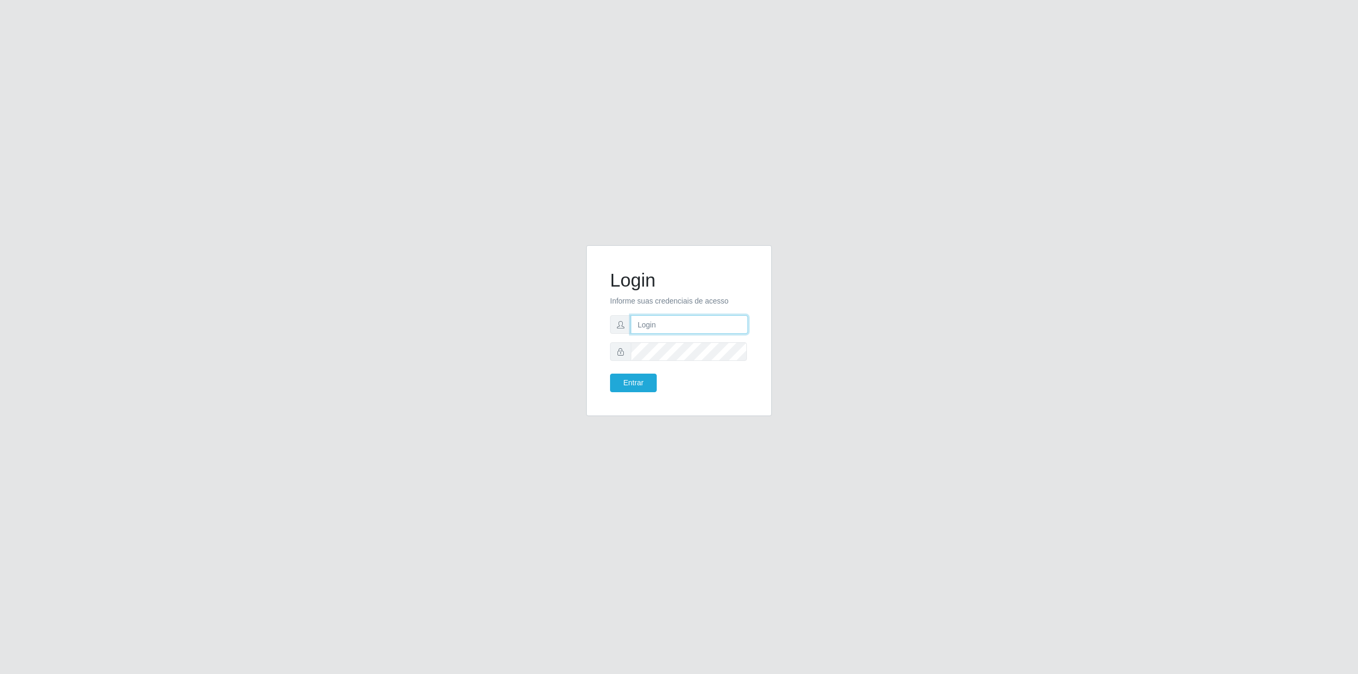
click at [659, 317] on input "text" at bounding box center [689, 324] width 117 height 19
type input "[EMAIL_ADDRESS][DOMAIN_NAME]"
click at [610, 374] on button "Entrar" at bounding box center [633, 383] width 47 height 19
click at [635, 392] on button "Entrar" at bounding box center [633, 383] width 47 height 19
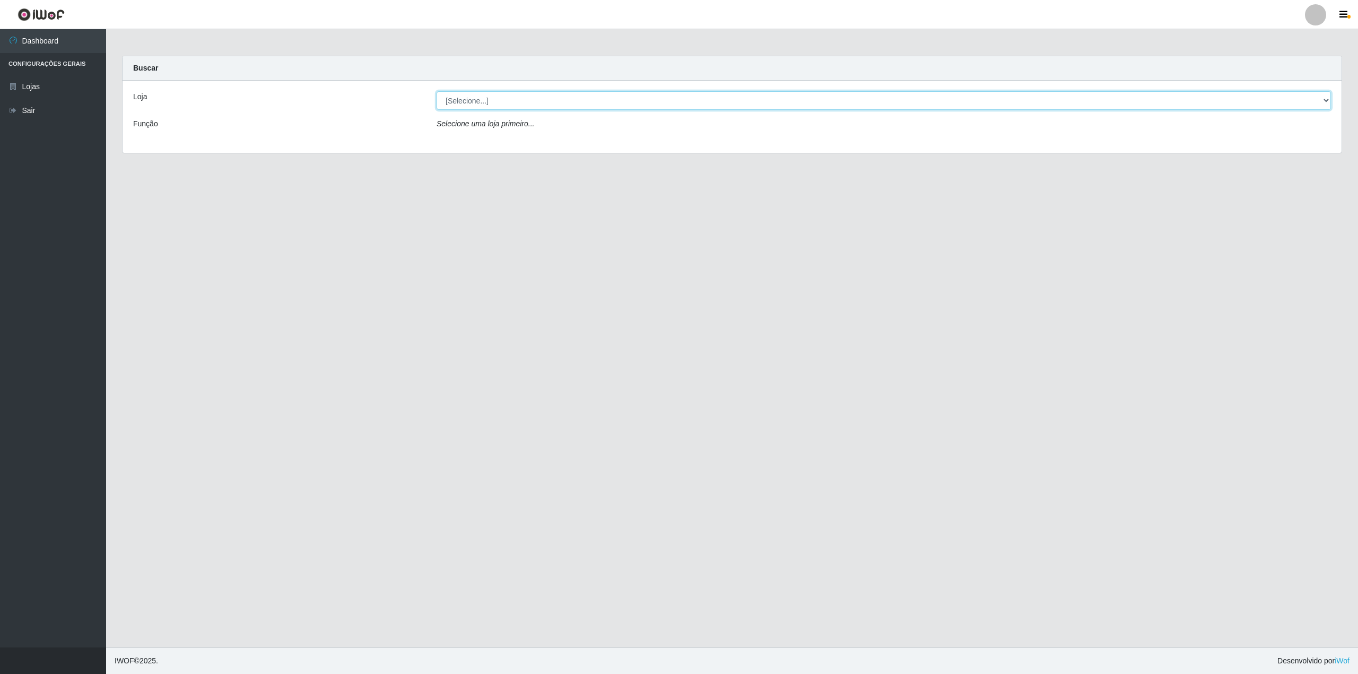
click at [530, 106] on select "[Selecione...] BomQueSó Agreste - Loja 2" at bounding box center [884, 100] width 895 height 19
select select "214"
click at [437, 91] on select "[Selecione...] BomQueSó Agreste - Loja 2" at bounding box center [884, 100] width 895 height 19
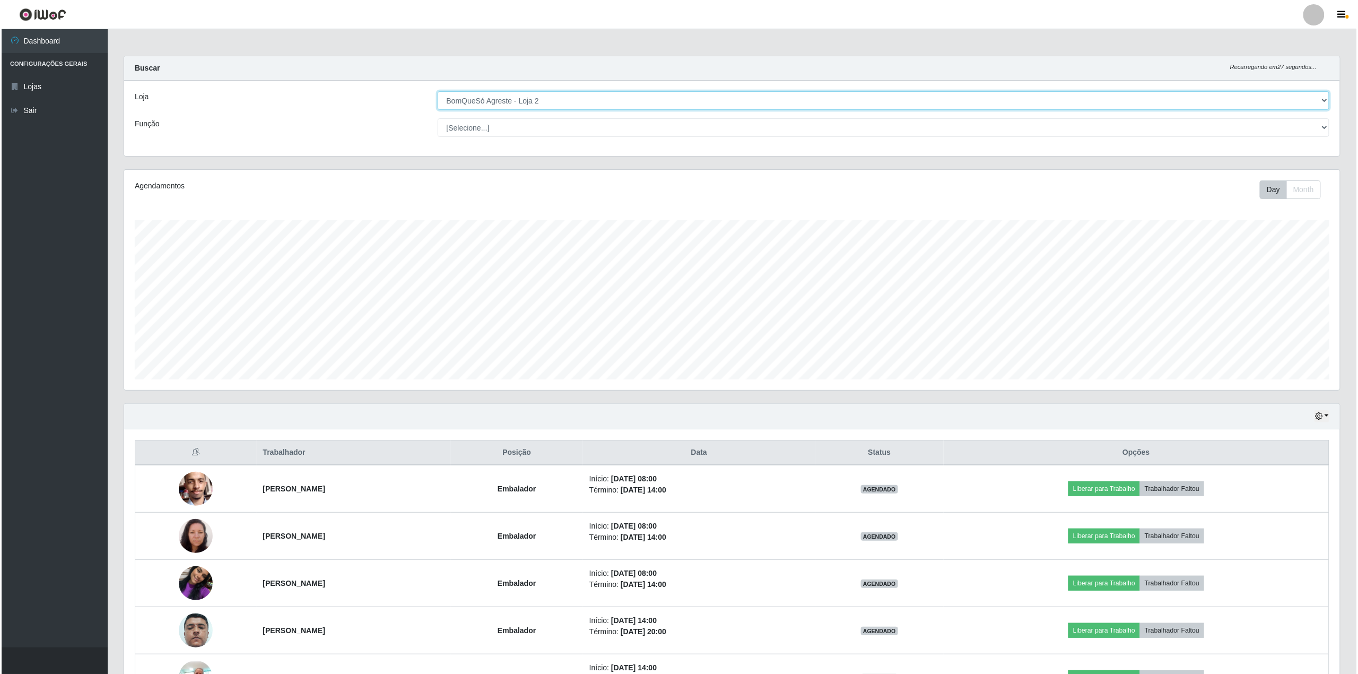
scroll to position [128, 0]
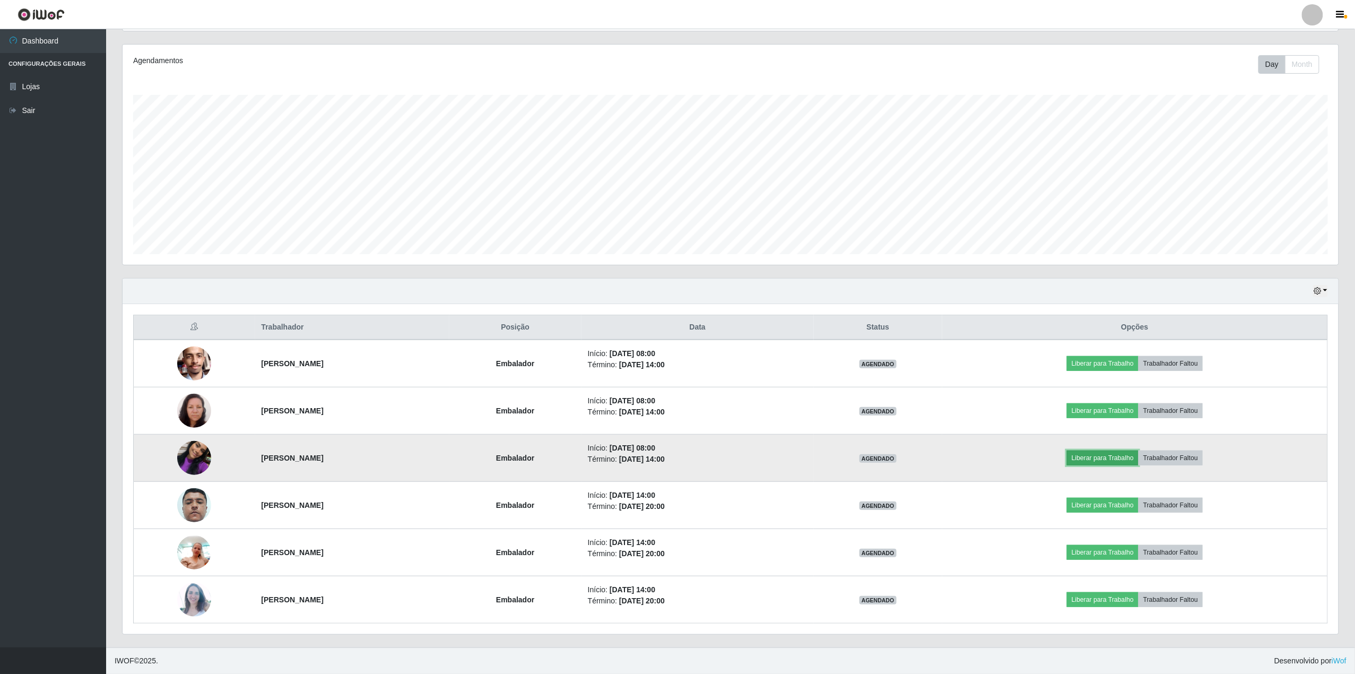
click at [1133, 456] on button "Liberar para Trabalho" at bounding box center [1103, 458] width 72 height 15
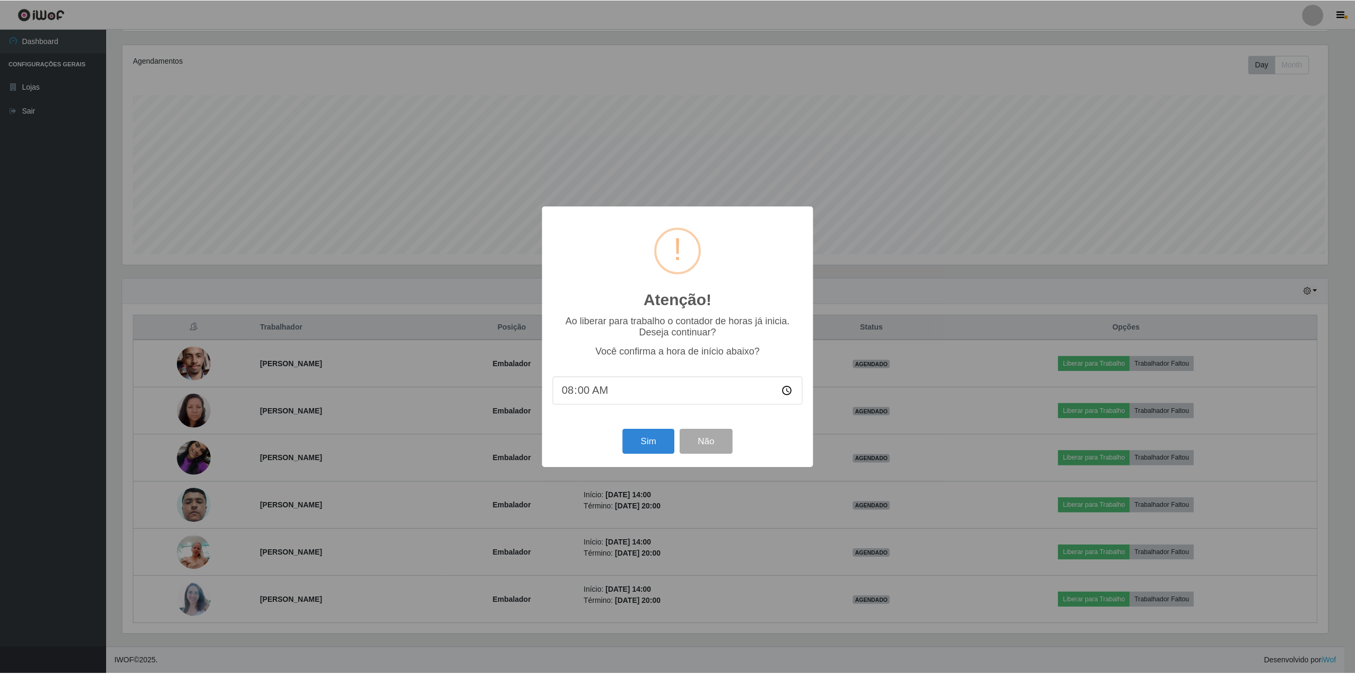
scroll to position [221, 1208]
click at [648, 435] on button "Sim" at bounding box center [649, 441] width 51 height 25
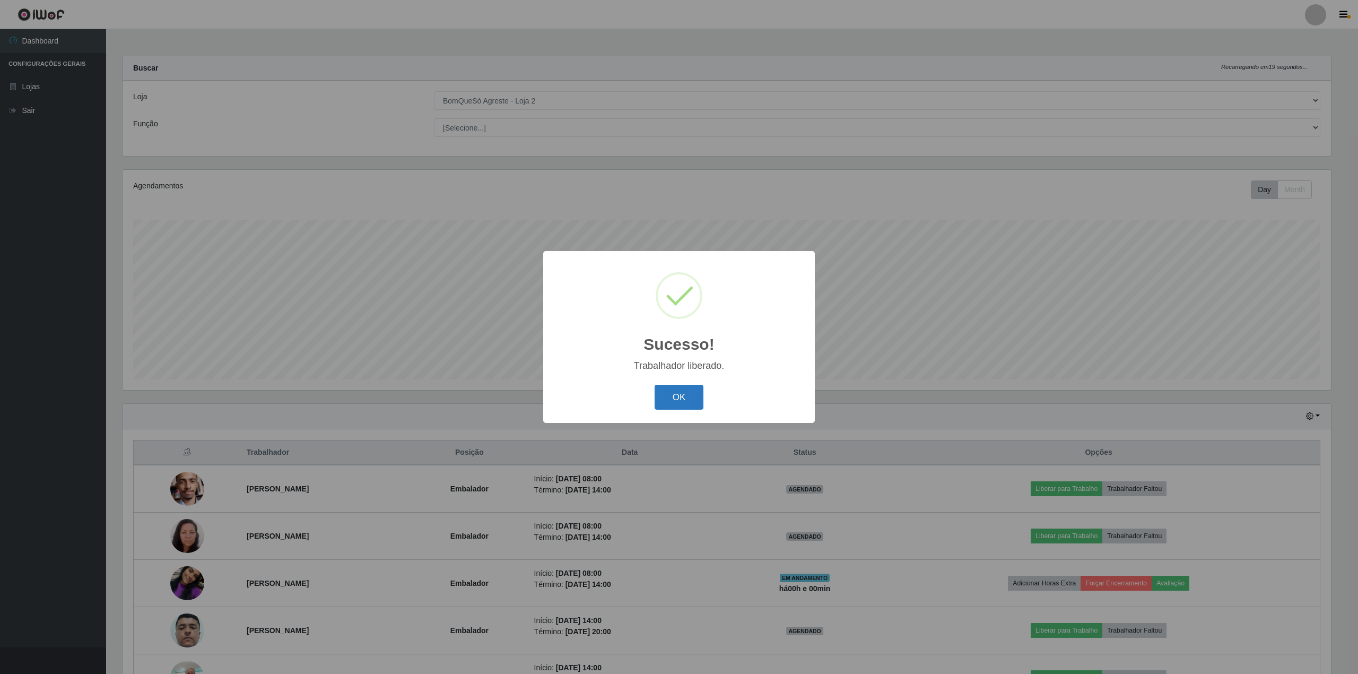
click at [673, 393] on button "OK" at bounding box center [679, 397] width 49 height 25
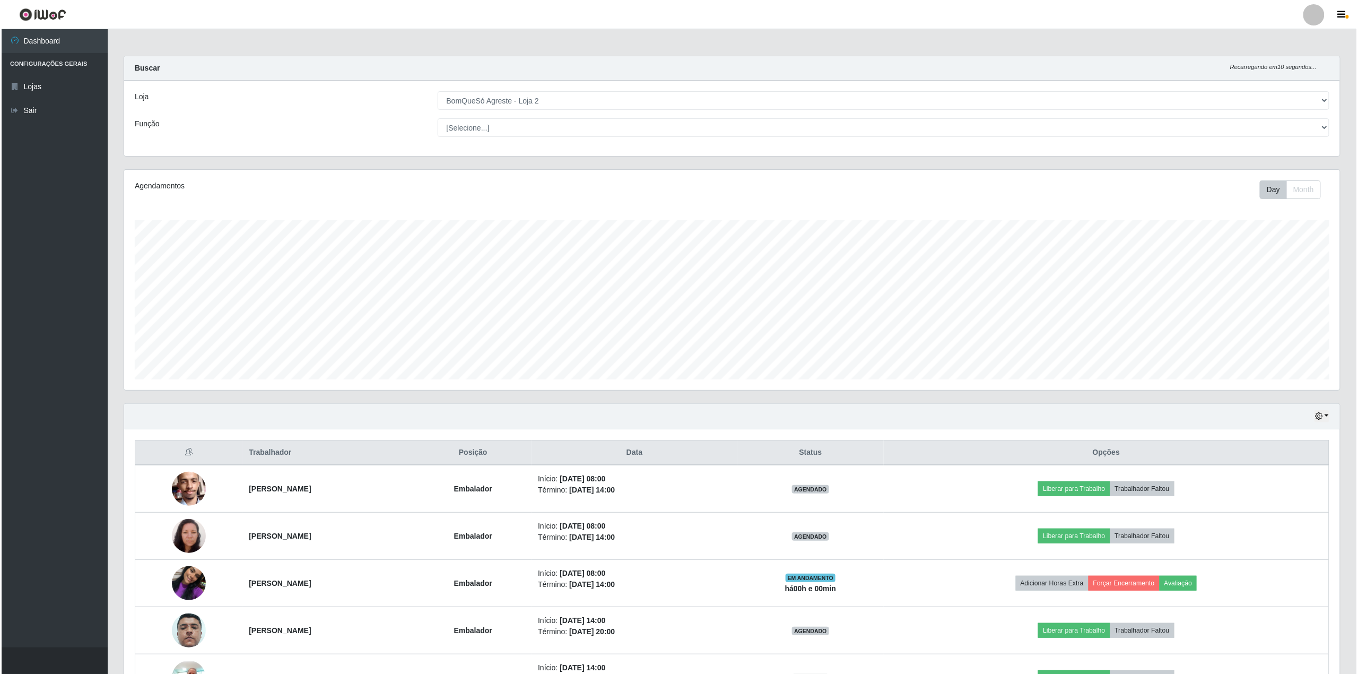
scroll to position [128, 0]
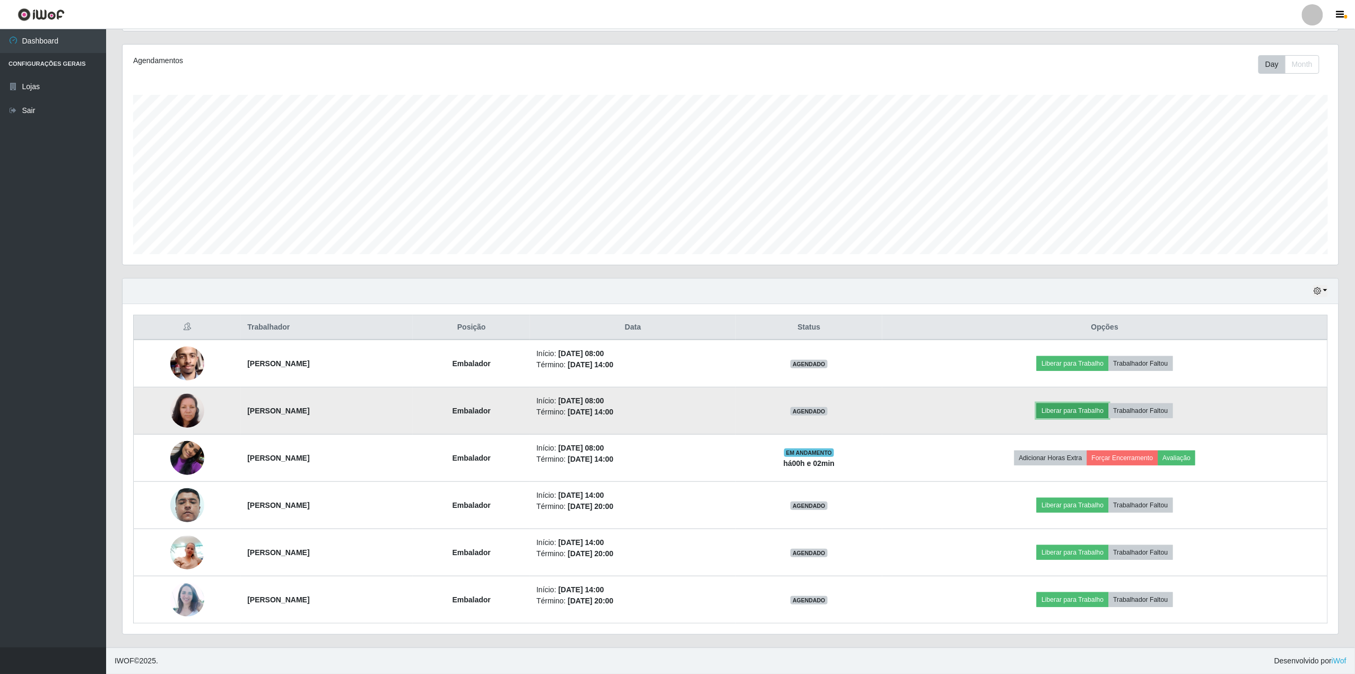
click at [1109, 409] on button "Liberar para Trabalho" at bounding box center [1073, 410] width 72 height 15
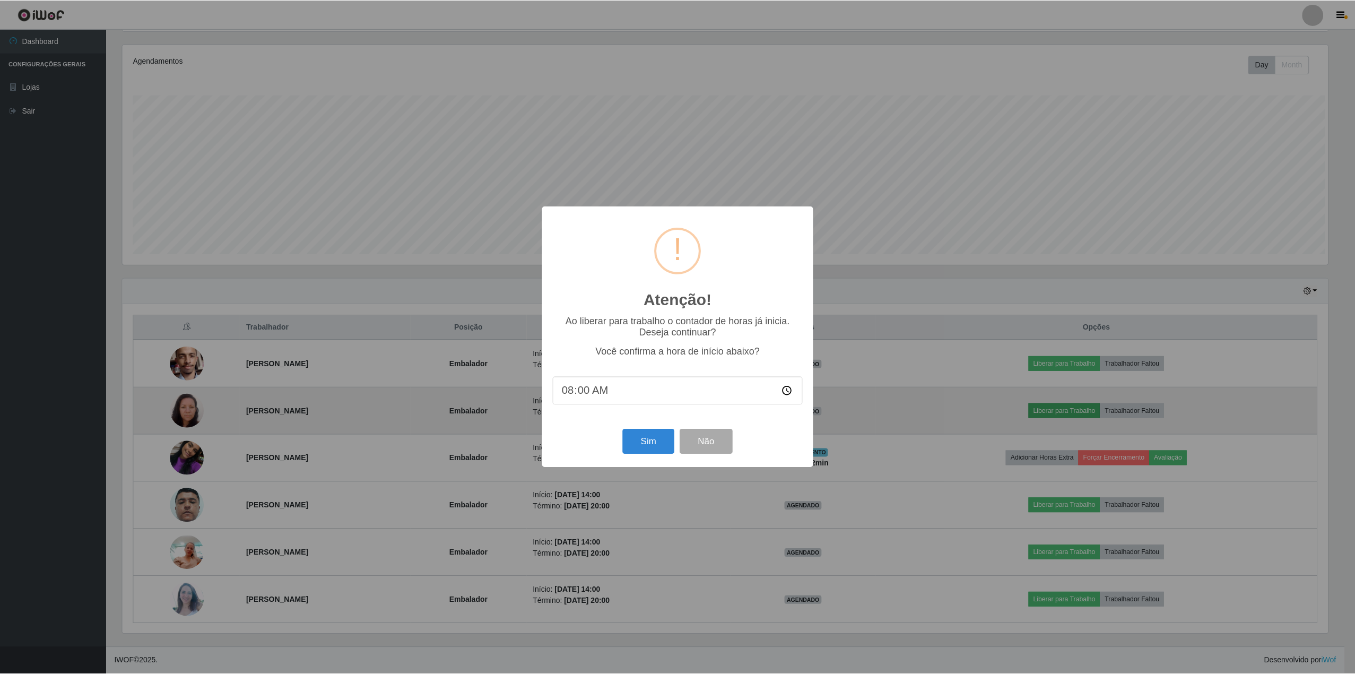
scroll to position [221, 1208]
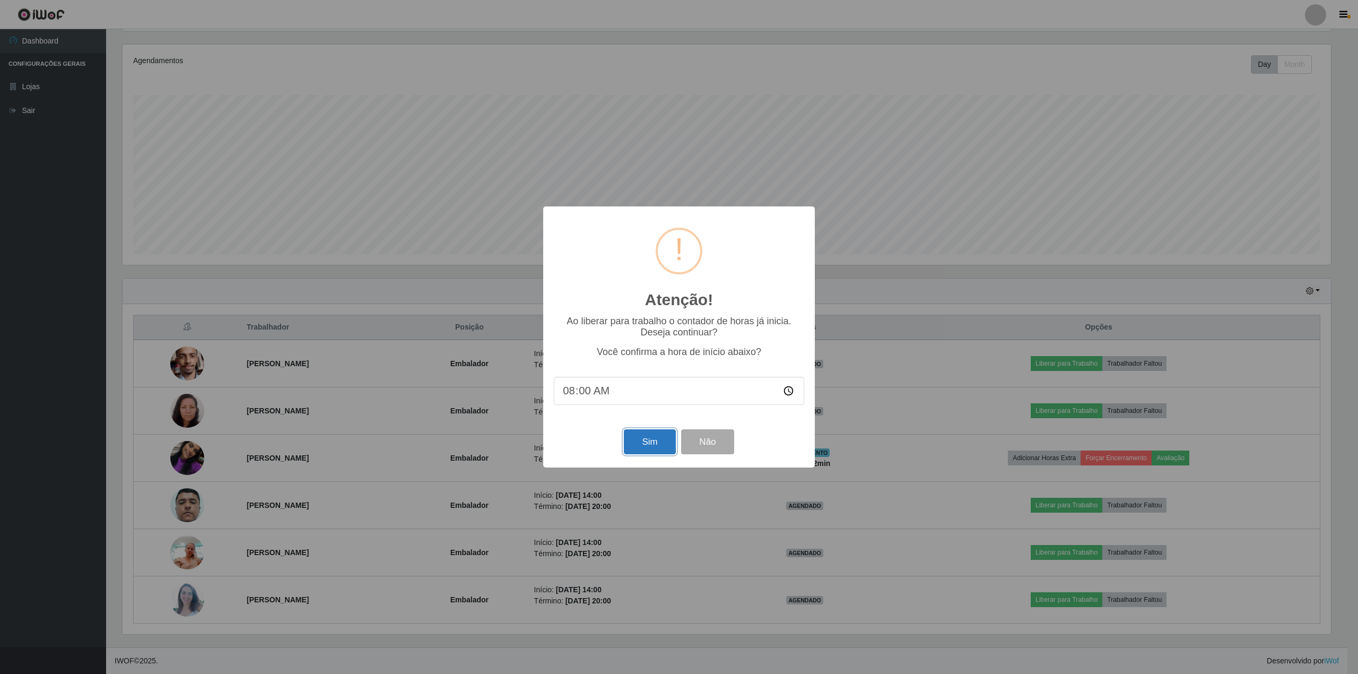
click at [634, 448] on button "Sim" at bounding box center [649, 441] width 51 height 25
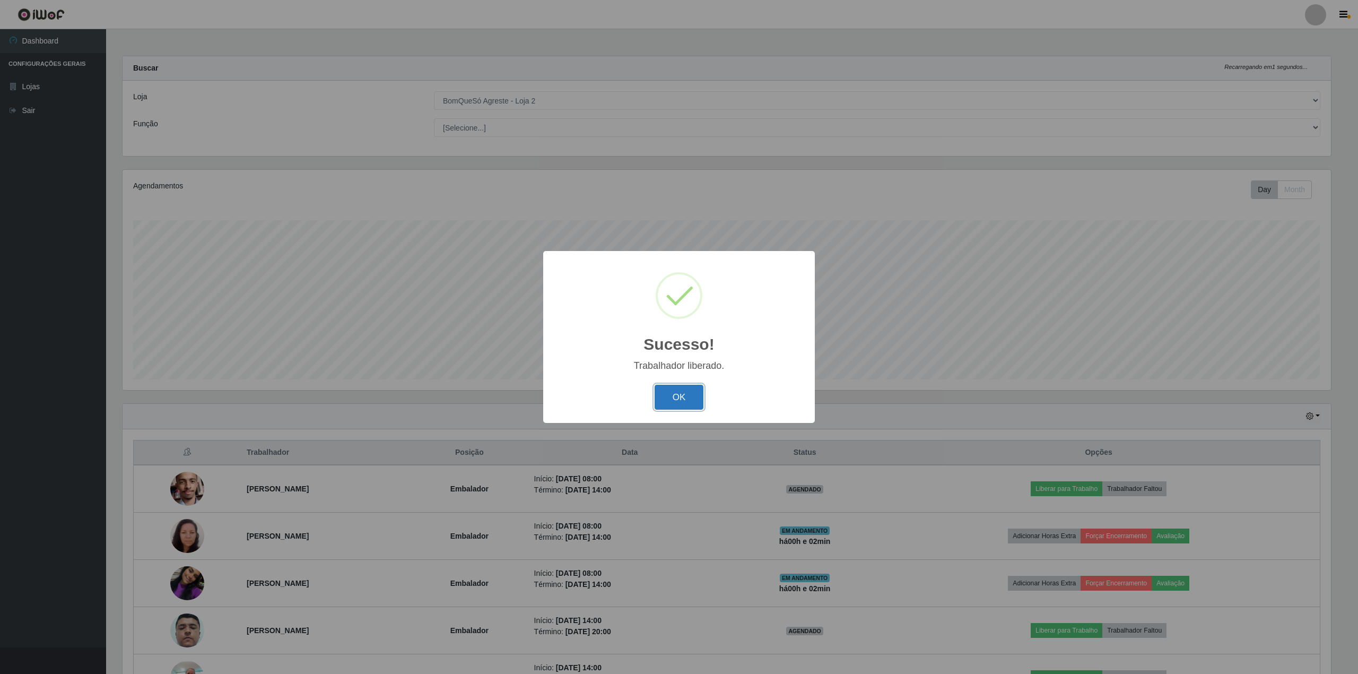
click at [673, 404] on button "OK" at bounding box center [679, 397] width 49 height 25
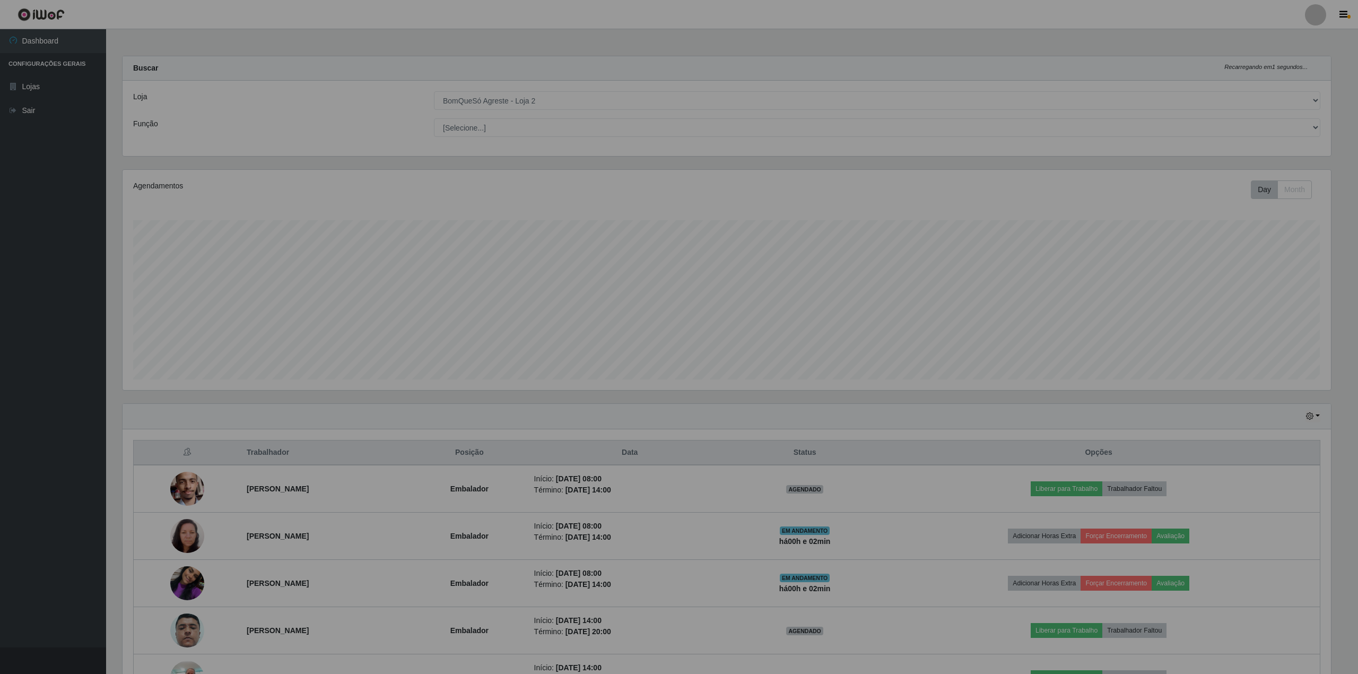
scroll to position [221, 1216]
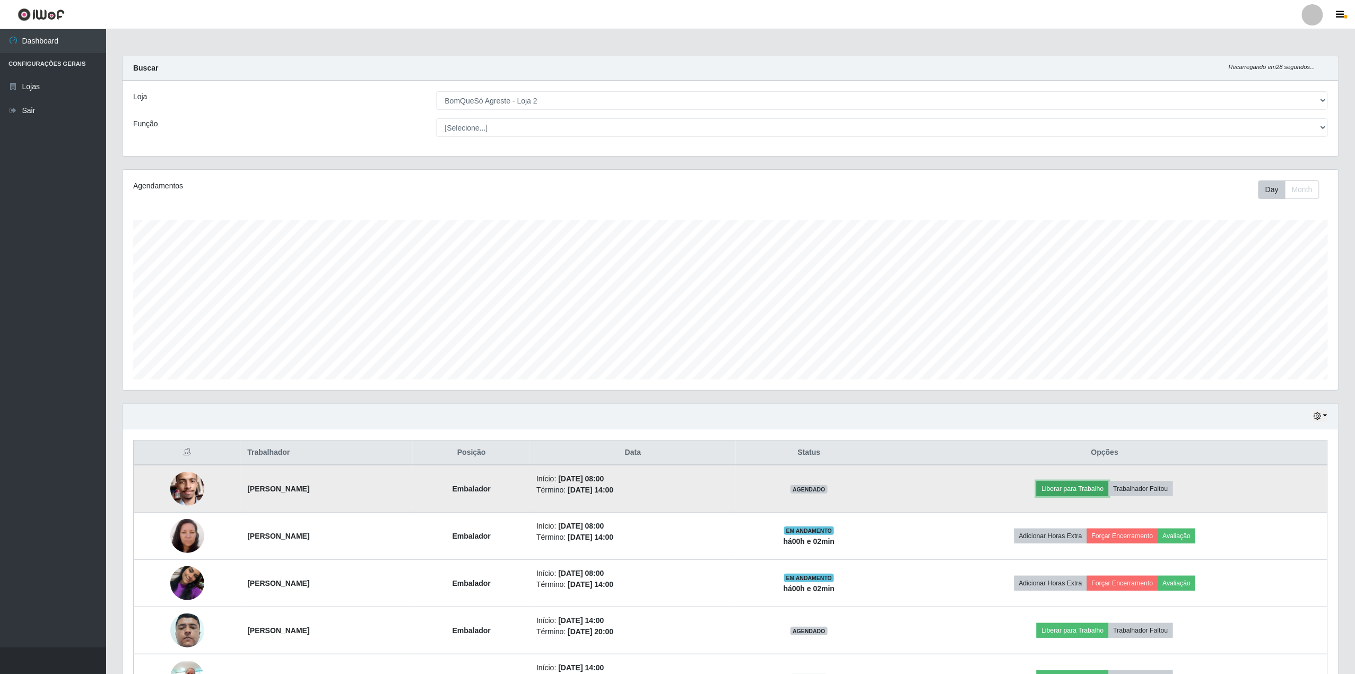
click at [1109, 487] on button "Liberar para Trabalho" at bounding box center [1073, 488] width 72 height 15
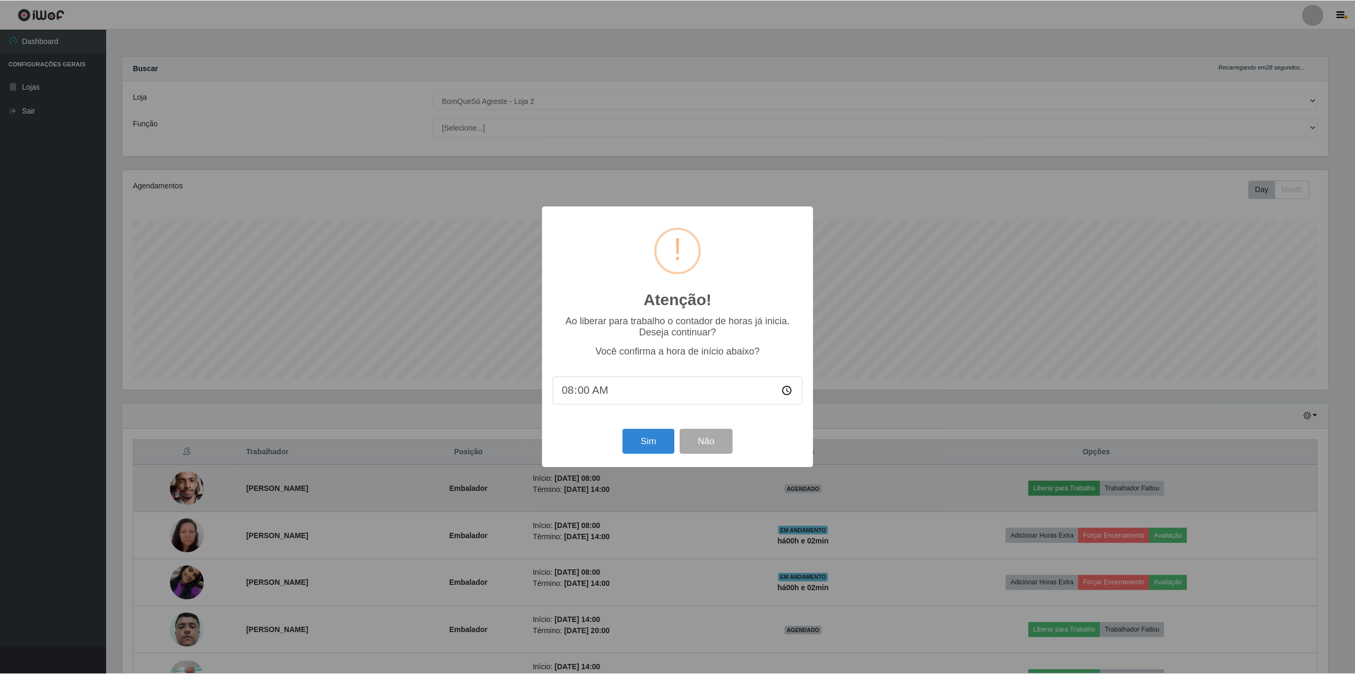
scroll to position [221, 1208]
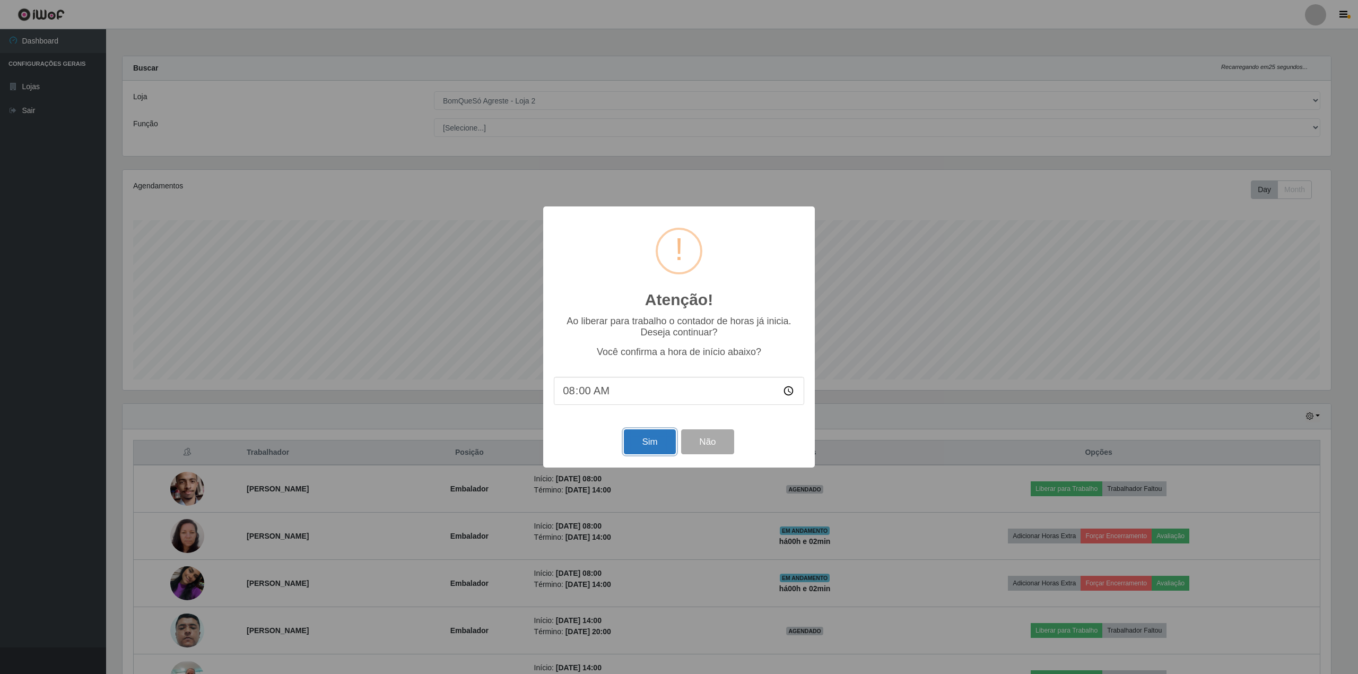
click at [648, 448] on button "Sim" at bounding box center [649, 441] width 51 height 25
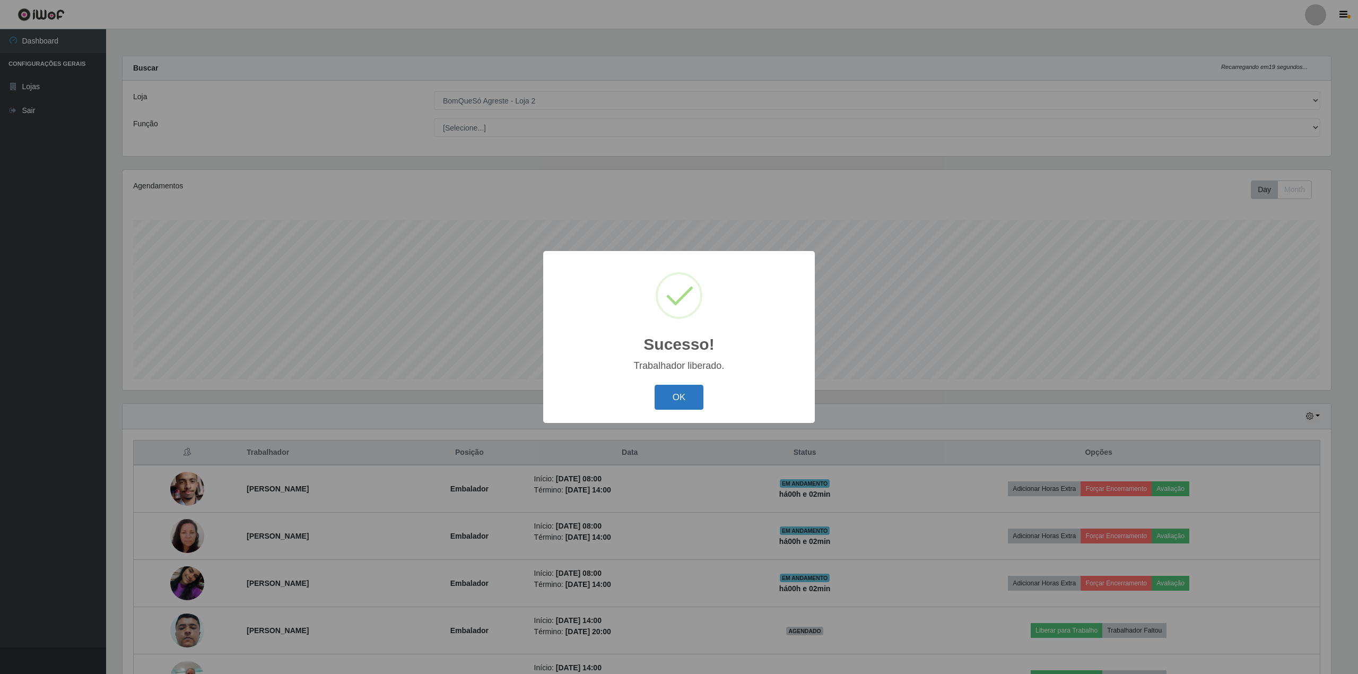
click at [689, 397] on button "OK" at bounding box center [679, 397] width 49 height 25
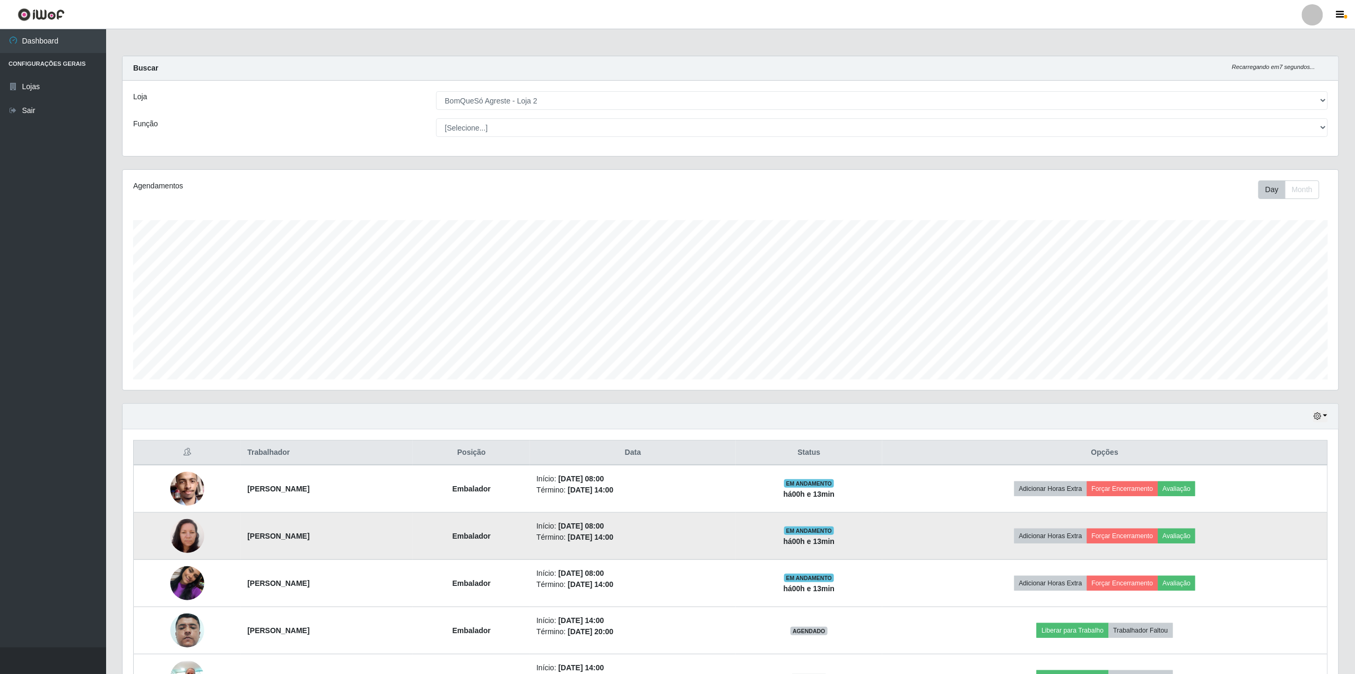
scroll to position [128, 0]
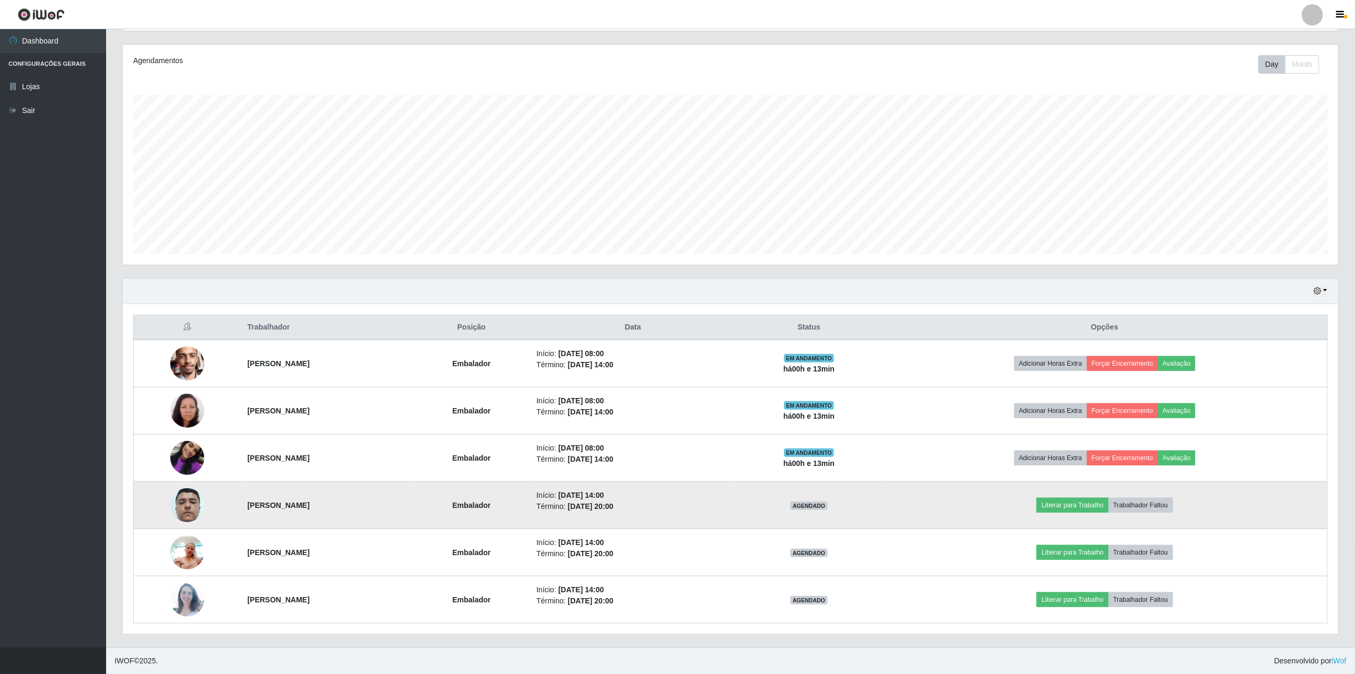
click at [172, 504] on img at bounding box center [187, 505] width 34 height 60
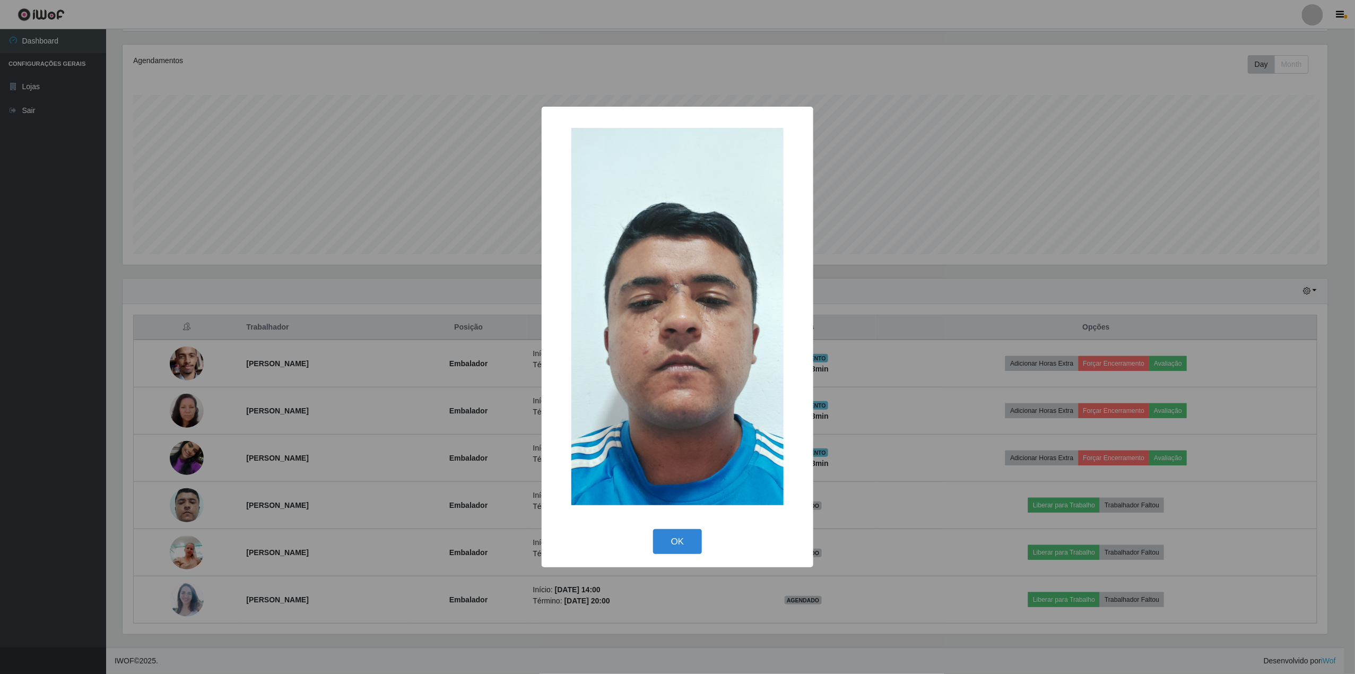
scroll to position [221, 1208]
click at [968, 190] on div "× OK Cancel" at bounding box center [679, 337] width 1358 height 674
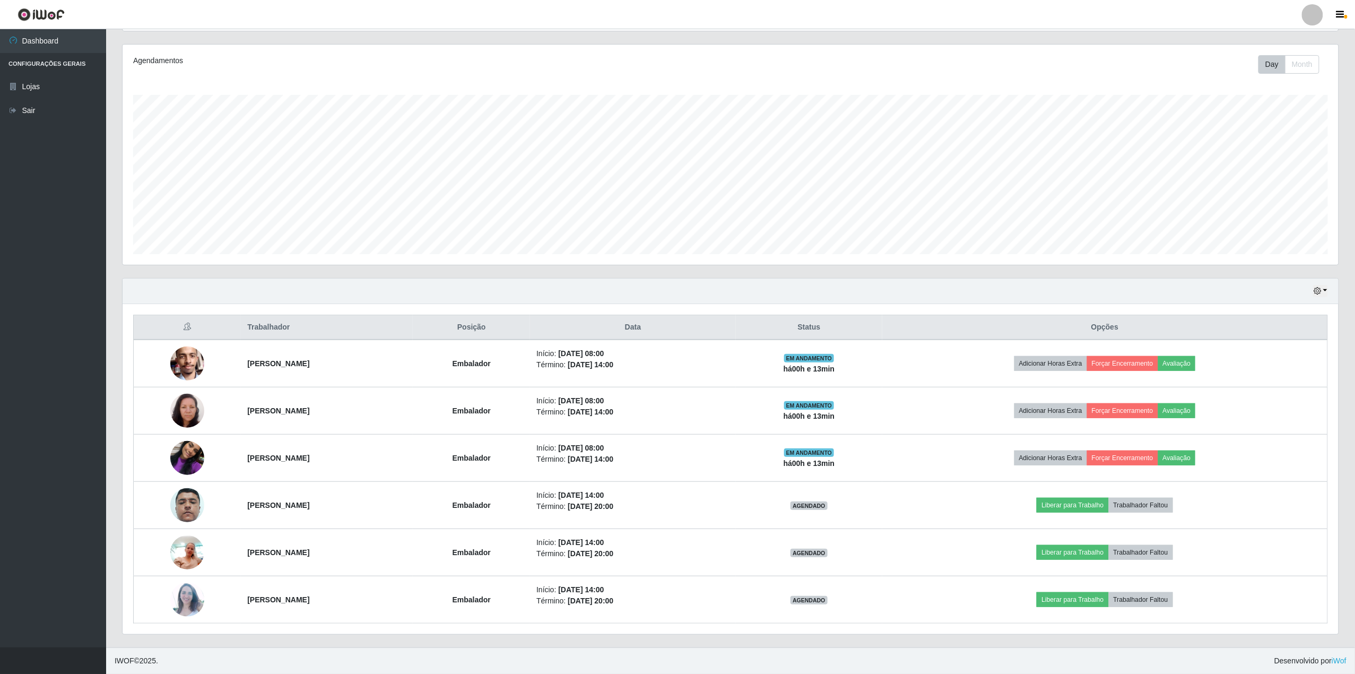
scroll to position [221, 1216]
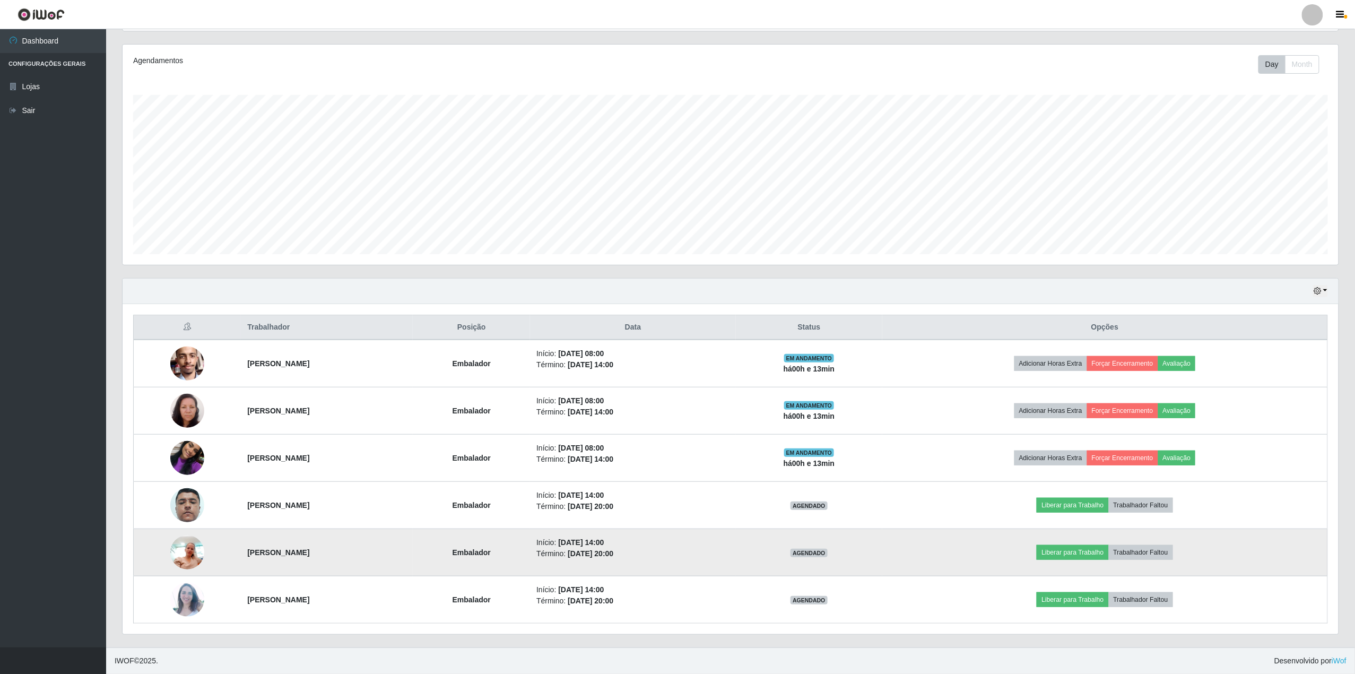
click at [170, 566] on img at bounding box center [187, 552] width 34 height 45
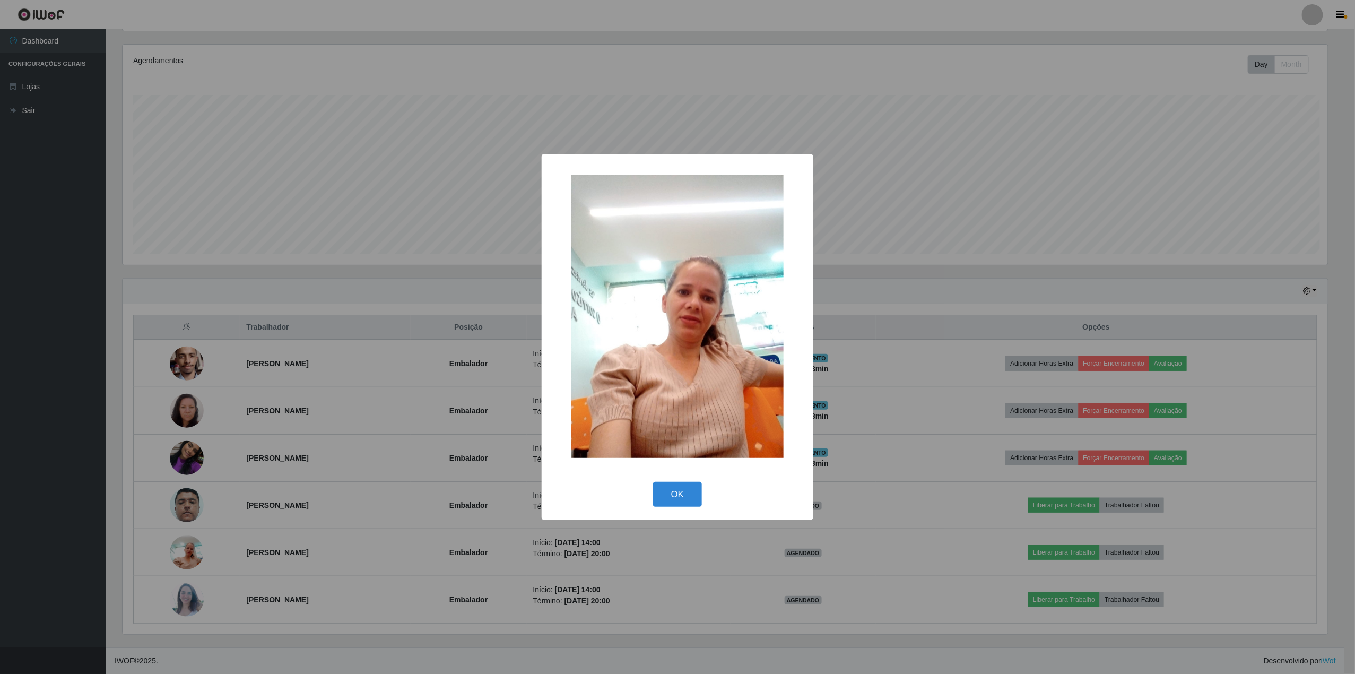
scroll to position [221, 1208]
click at [825, 155] on div "× OK Cancel" at bounding box center [679, 337] width 1358 height 674
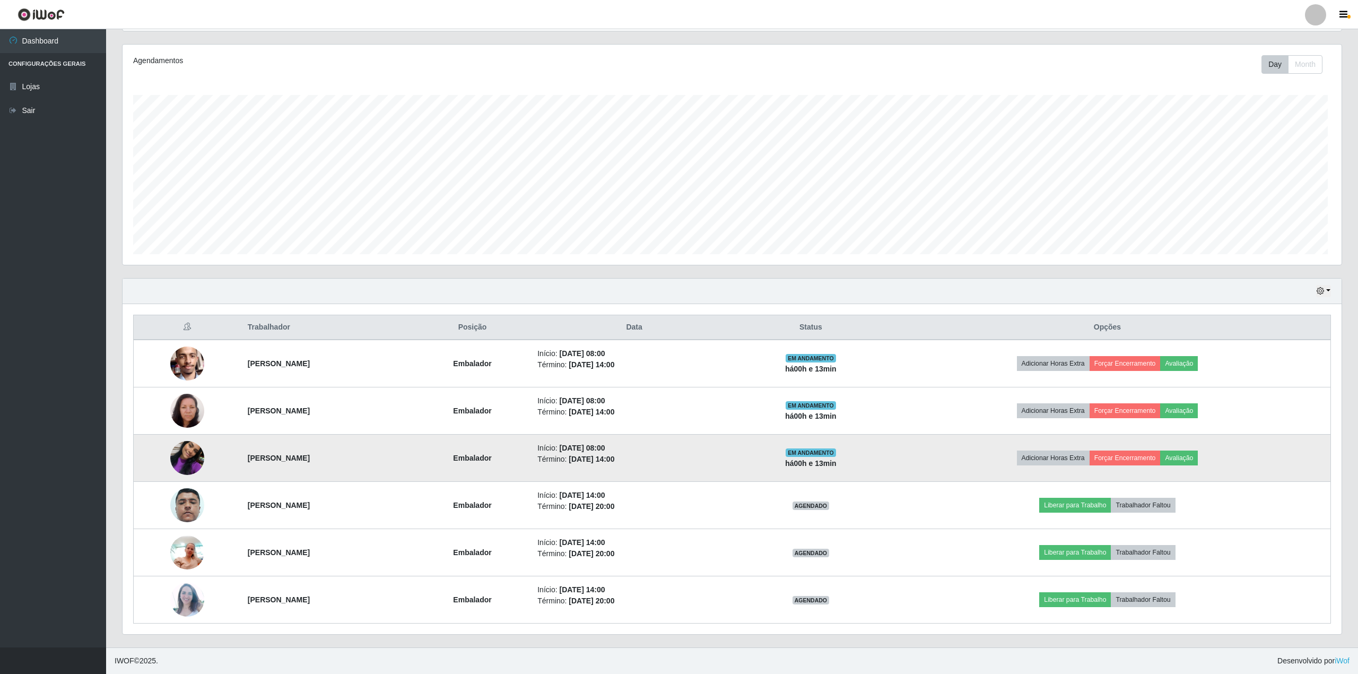
scroll to position [221, 1216]
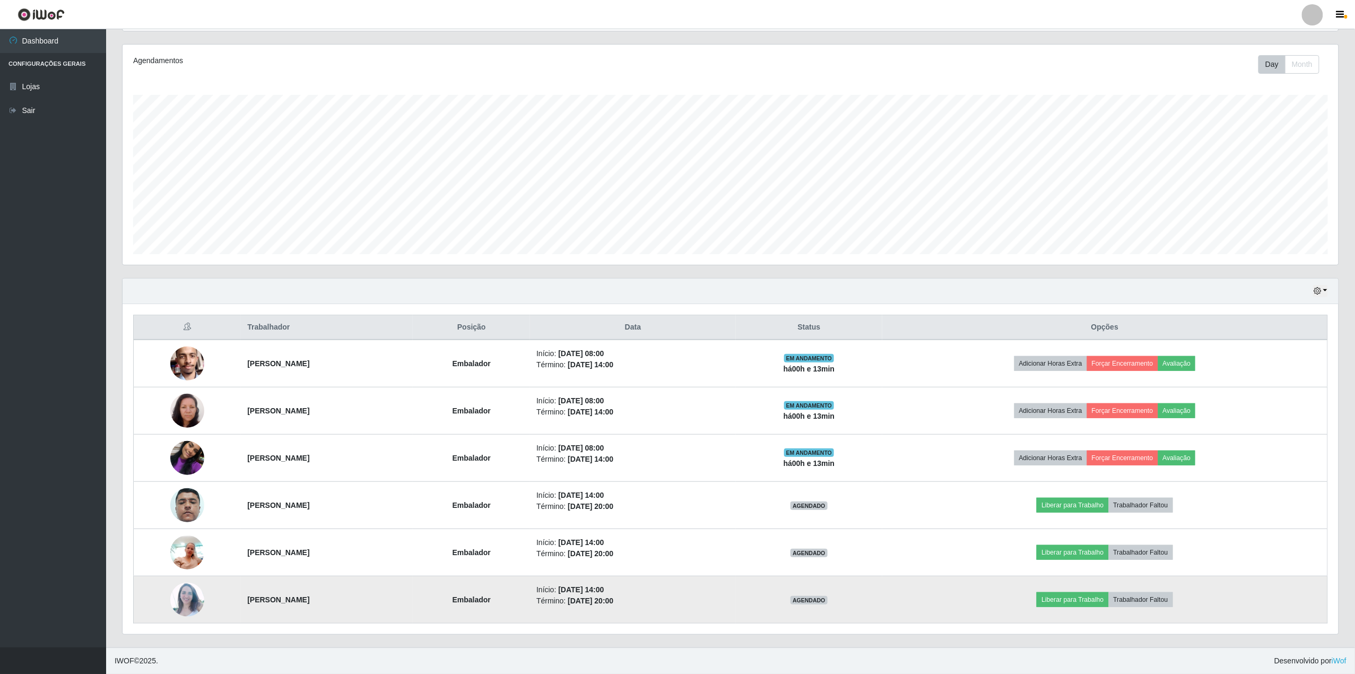
click at [179, 610] on img at bounding box center [187, 600] width 34 height 34
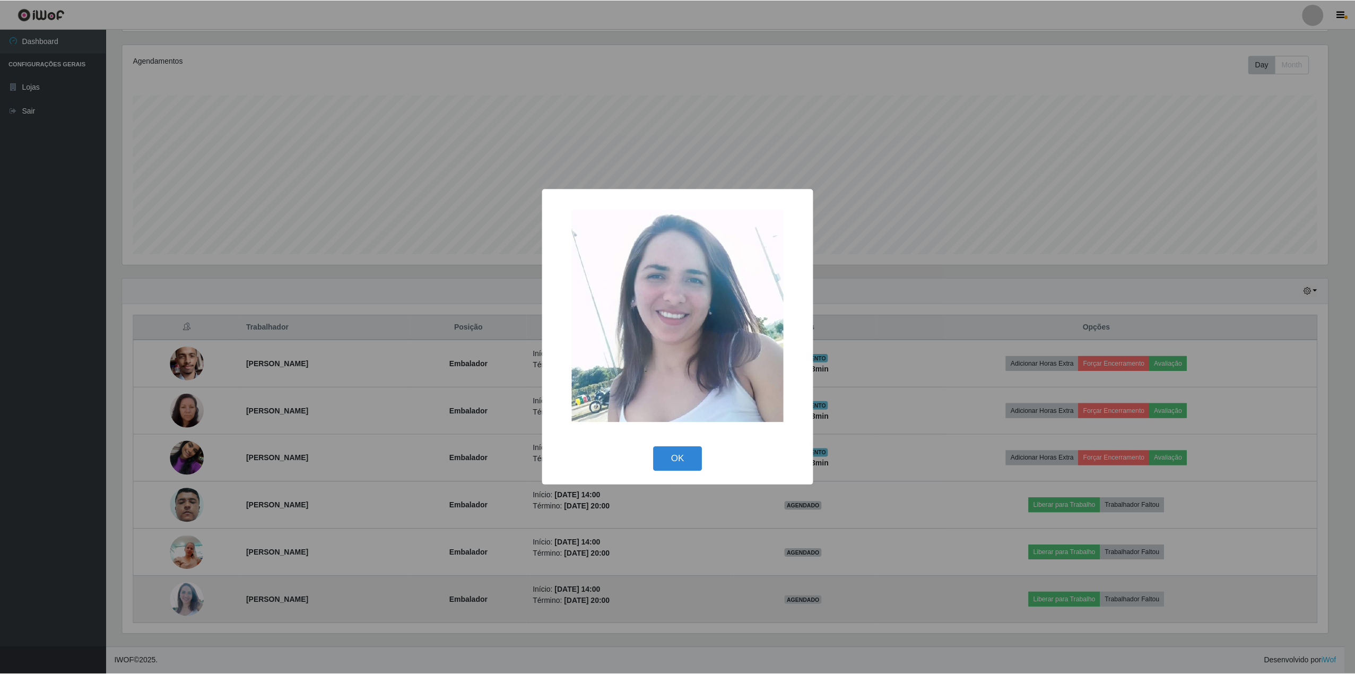
scroll to position [221, 1208]
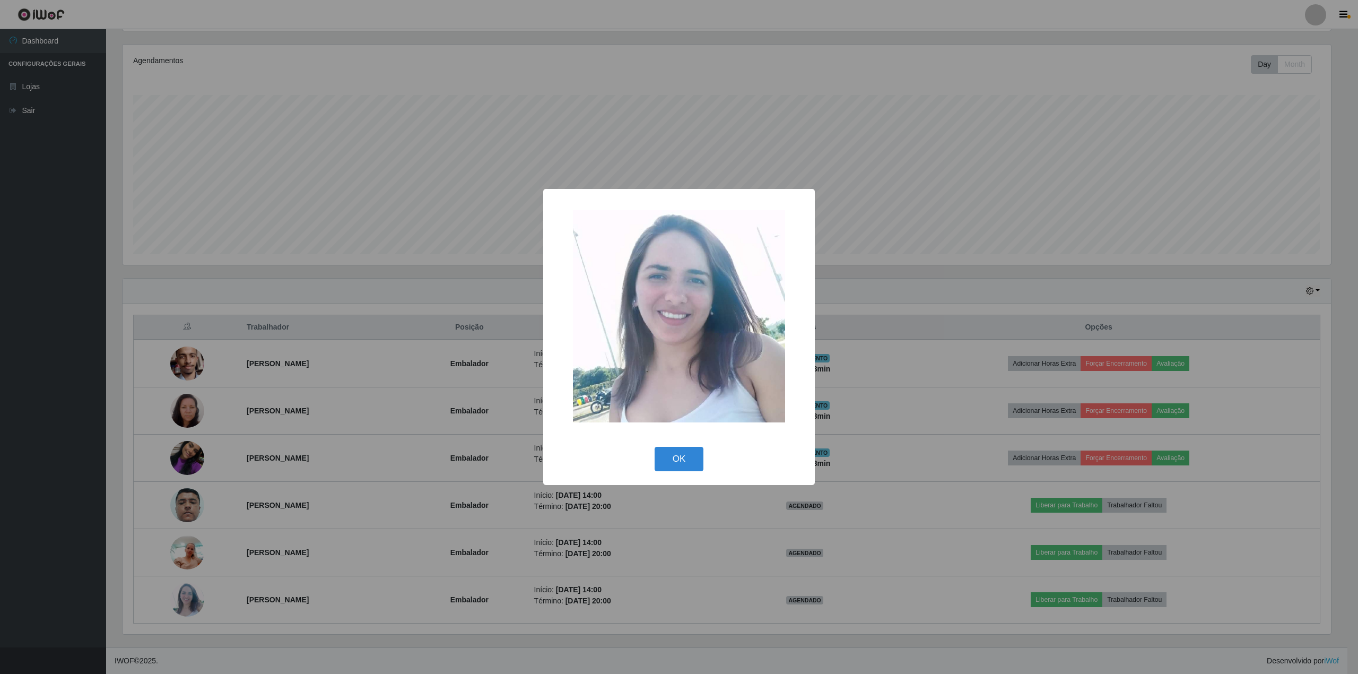
click at [861, 88] on div "× OK Cancel" at bounding box center [679, 337] width 1358 height 674
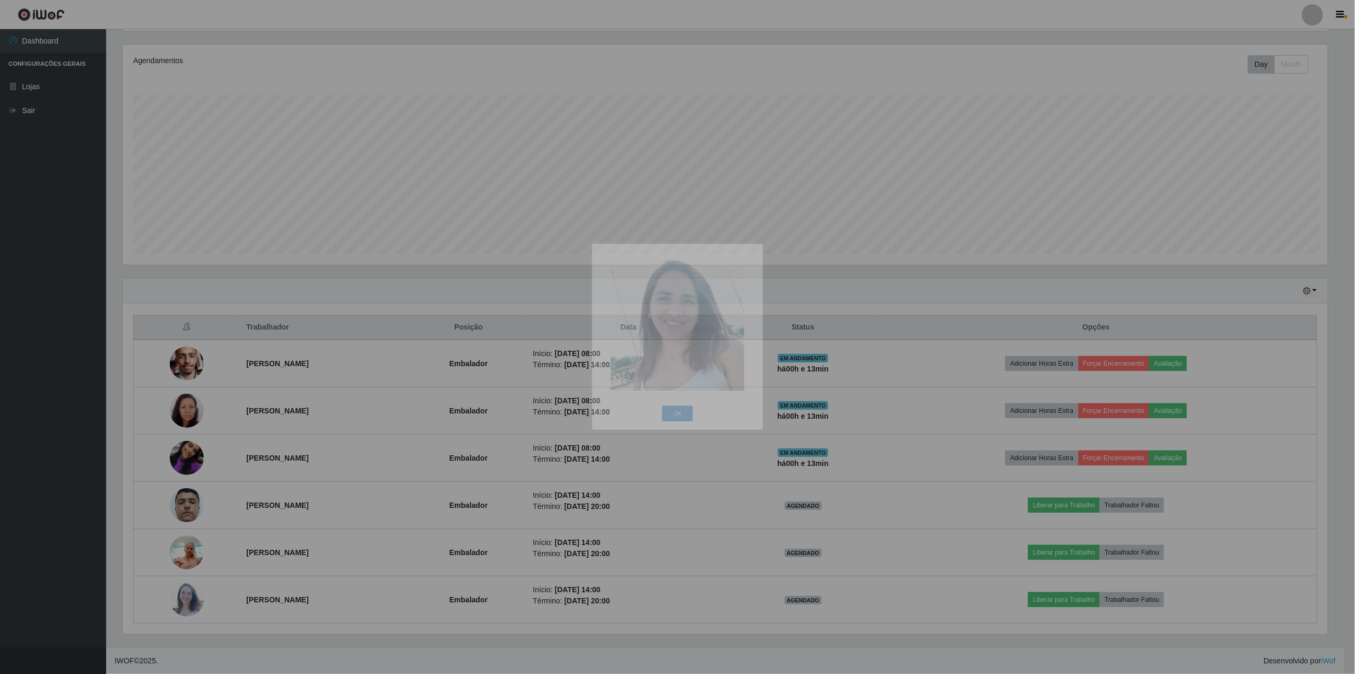
scroll to position [221, 1216]
